Goal: Information Seeking & Learning: Learn about a topic

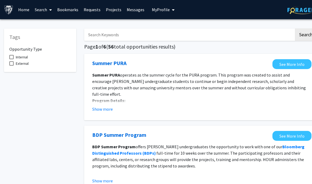
click at [10, 59] on span at bounding box center [11, 57] width 4 height 4
click at [11, 59] on input "Internal" at bounding box center [11, 59] width 0 height 0
checkbox input "true"
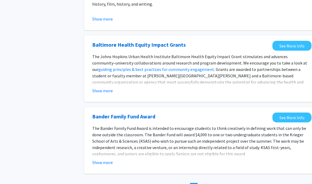
scroll to position [612, 0]
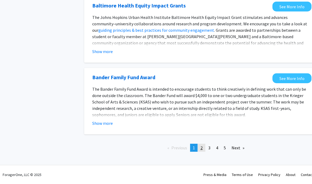
click at [200, 148] on link "page 2" at bounding box center [201, 148] width 7 height 8
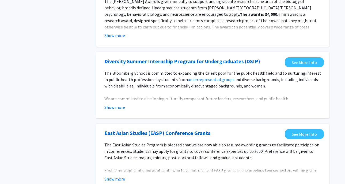
scroll to position [632, 0]
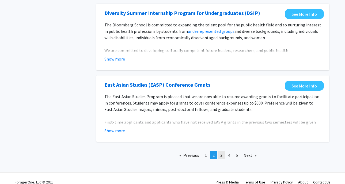
click at [223, 157] on link "page 3" at bounding box center [220, 156] width 7 height 8
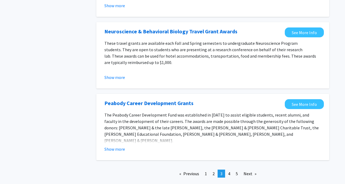
scroll to position [609, 0]
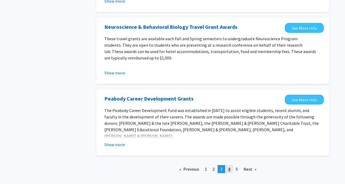
click at [227, 166] on link "page 4" at bounding box center [228, 170] width 7 height 8
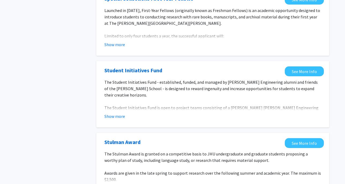
scroll to position [602, 0]
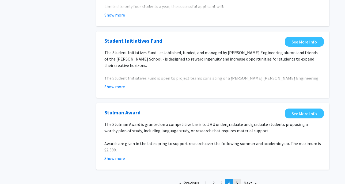
click at [237, 181] on span "5" at bounding box center [237, 183] width 2 height 5
